Goal: Task Accomplishment & Management: Manage account settings

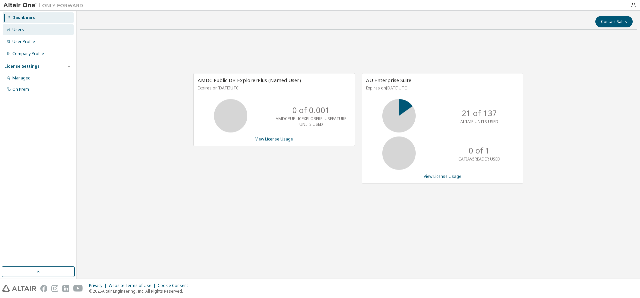
click at [24, 28] on div "Users" at bounding box center [38, 29] width 71 height 11
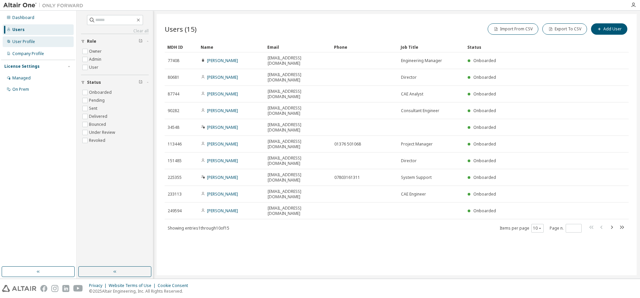
click at [22, 40] on div "User Profile" at bounding box center [23, 41] width 23 height 5
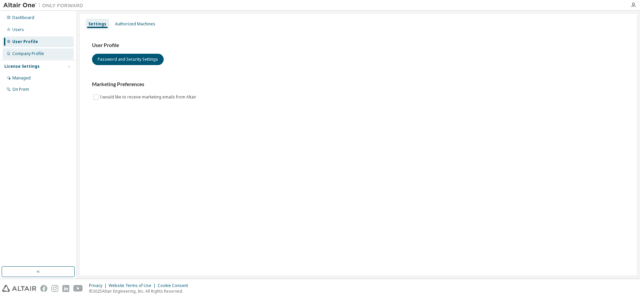
click at [22, 53] on div "Company Profile" at bounding box center [28, 53] width 32 height 5
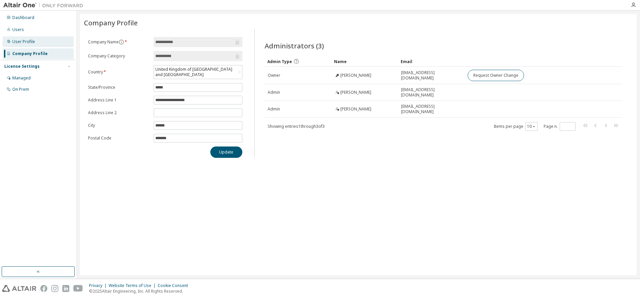
click at [26, 41] on div "User Profile" at bounding box center [23, 41] width 23 height 5
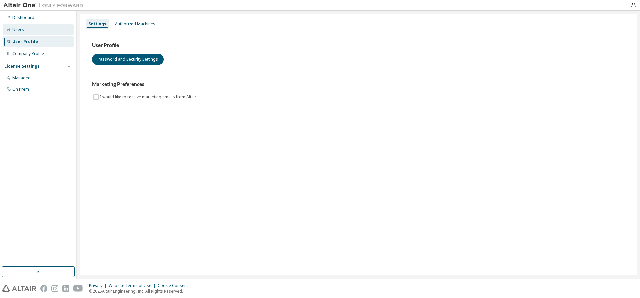
click at [17, 29] on div "Users" at bounding box center [18, 29] width 12 height 5
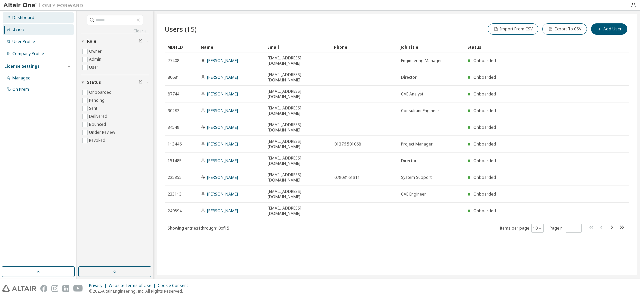
click at [24, 17] on div "Dashboard" at bounding box center [23, 17] width 22 height 5
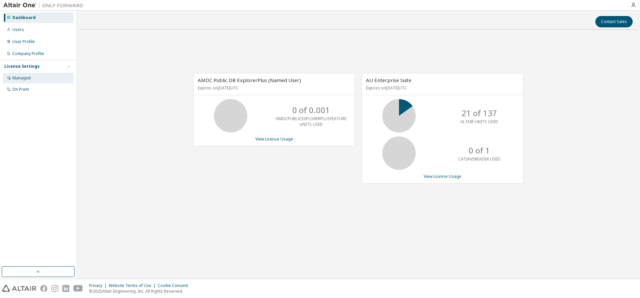
click at [20, 77] on div "Managed" at bounding box center [21, 77] width 18 height 5
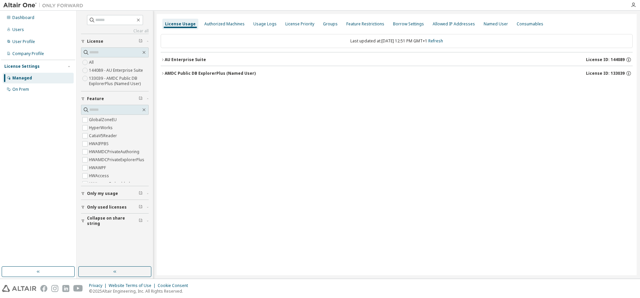
click at [163, 75] on icon "button" at bounding box center [163, 73] width 4 height 4
click at [161, 58] on icon "button" at bounding box center [163, 60] width 4 height 4
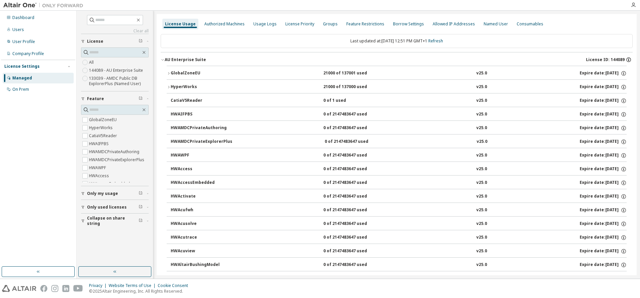
click at [628, 59] on icon "button" at bounding box center [629, 60] width 6 height 6
click at [443, 41] on link "Refresh" at bounding box center [436, 41] width 15 height 6
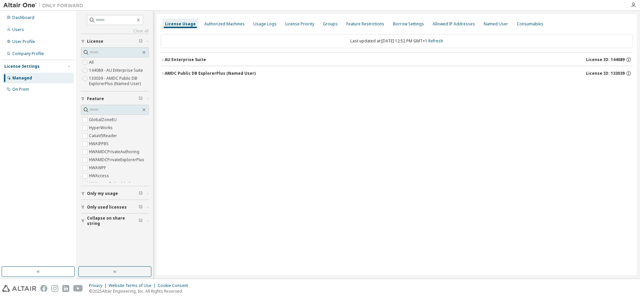
click at [165, 71] on div "AMDC Public DB ExplorerPlus (Named User)" at bounding box center [210, 73] width 91 height 5
click at [164, 58] on icon "button" at bounding box center [163, 60] width 4 height 4
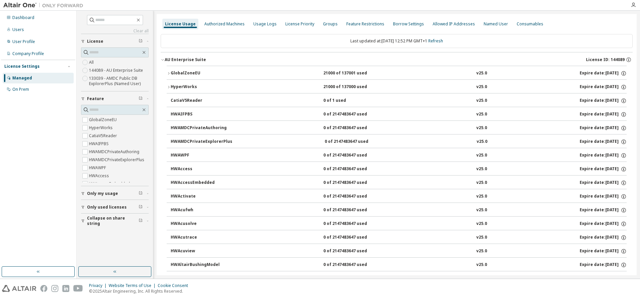
click at [169, 73] on icon "button" at bounding box center [169, 73] width 4 height 4
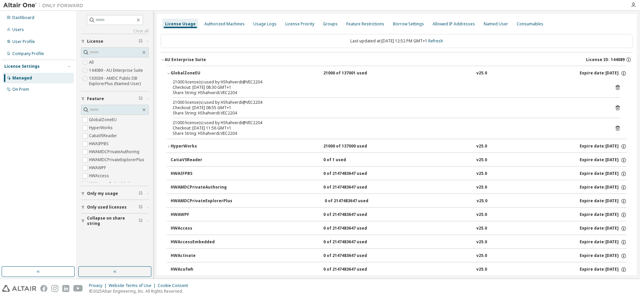
click at [169, 147] on icon "button" at bounding box center [169, 146] width 4 height 4
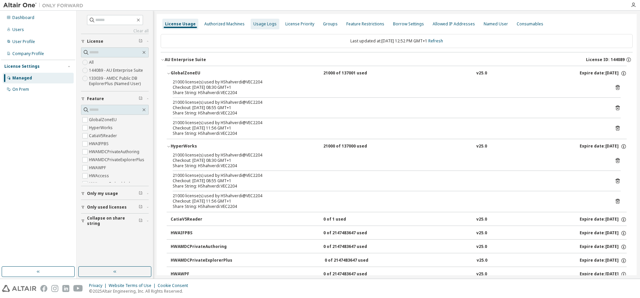
click at [262, 24] on div "Usage Logs" at bounding box center [264, 23] width 23 height 5
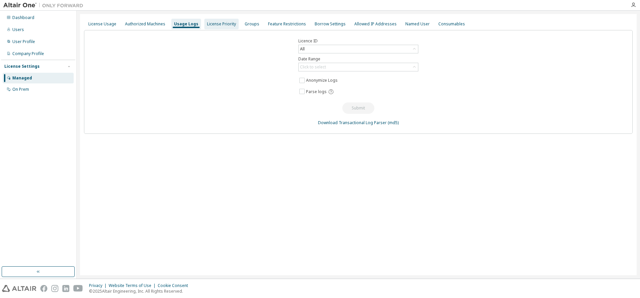
click at [211, 25] on div "License Priority" at bounding box center [221, 23] width 29 height 5
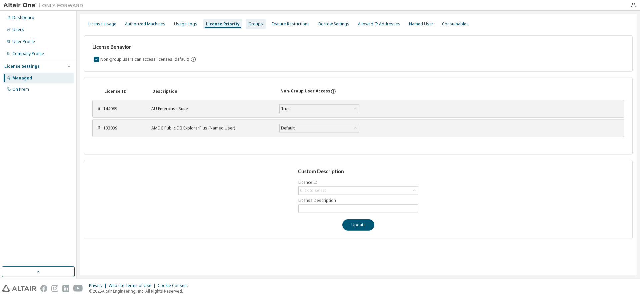
click at [250, 24] on div "Groups" at bounding box center [255, 23] width 15 height 5
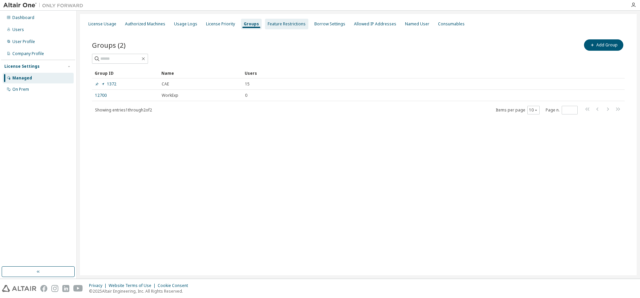
click at [273, 23] on div "Feature Restrictions" at bounding box center [287, 23] width 38 height 5
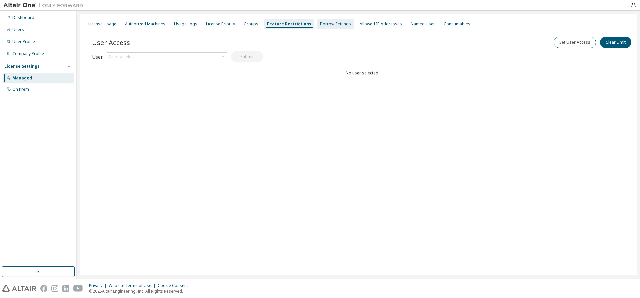
click at [320, 23] on div "Borrow Settings" at bounding box center [335, 23] width 31 height 5
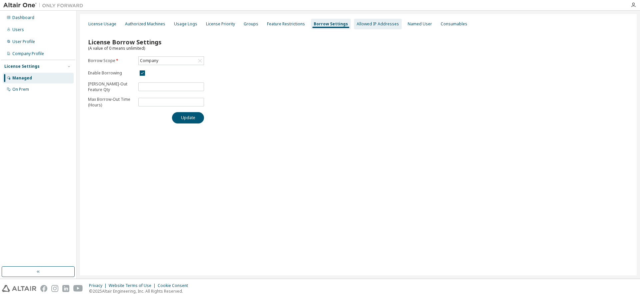
click at [357, 23] on div "Allowed IP Addresses" at bounding box center [378, 23] width 42 height 5
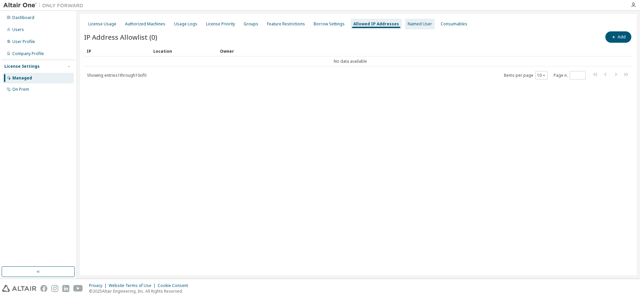
click at [410, 22] on div "Named User" at bounding box center [420, 23] width 24 height 5
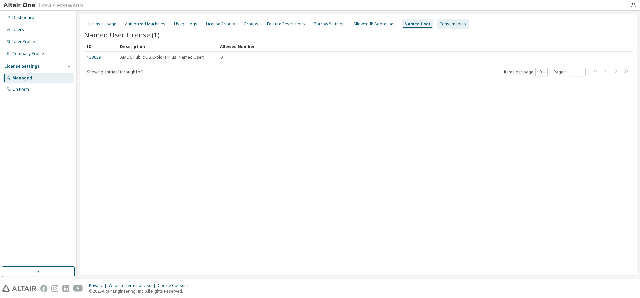
click at [440, 24] on div "Consumables" at bounding box center [453, 23] width 27 height 5
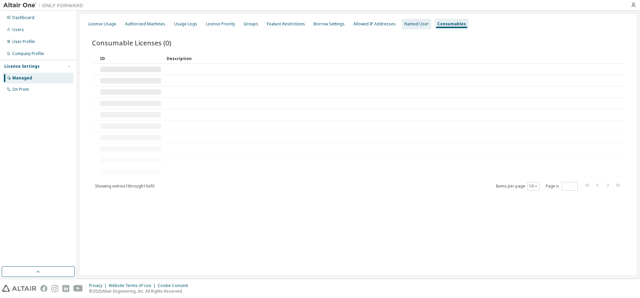
click at [405, 25] on div "Named User" at bounding box center [417, 23] width 24 height 5
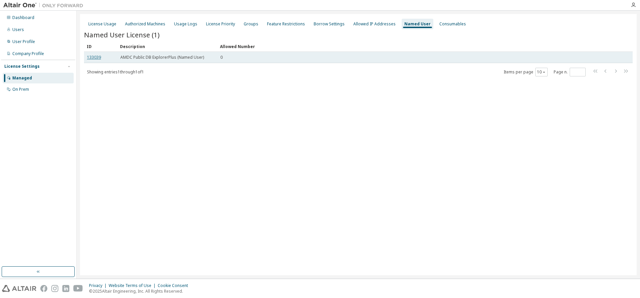
click at [94, 57] on link "133039" at bounding box center [94, 57] width 14 height 6
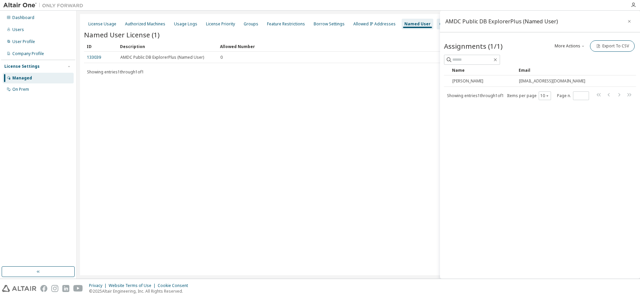
click at [440, 23] on div "Consumables" at bounding box center [453, 23] width 27 height 5
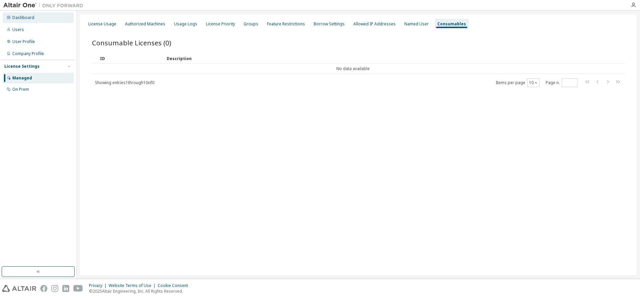
click at [23, 16] on div "Dashboard" at bounding box center [23, 17] width 22 height 5
